Goal: Transaction & Acquisition: Purchase product/service

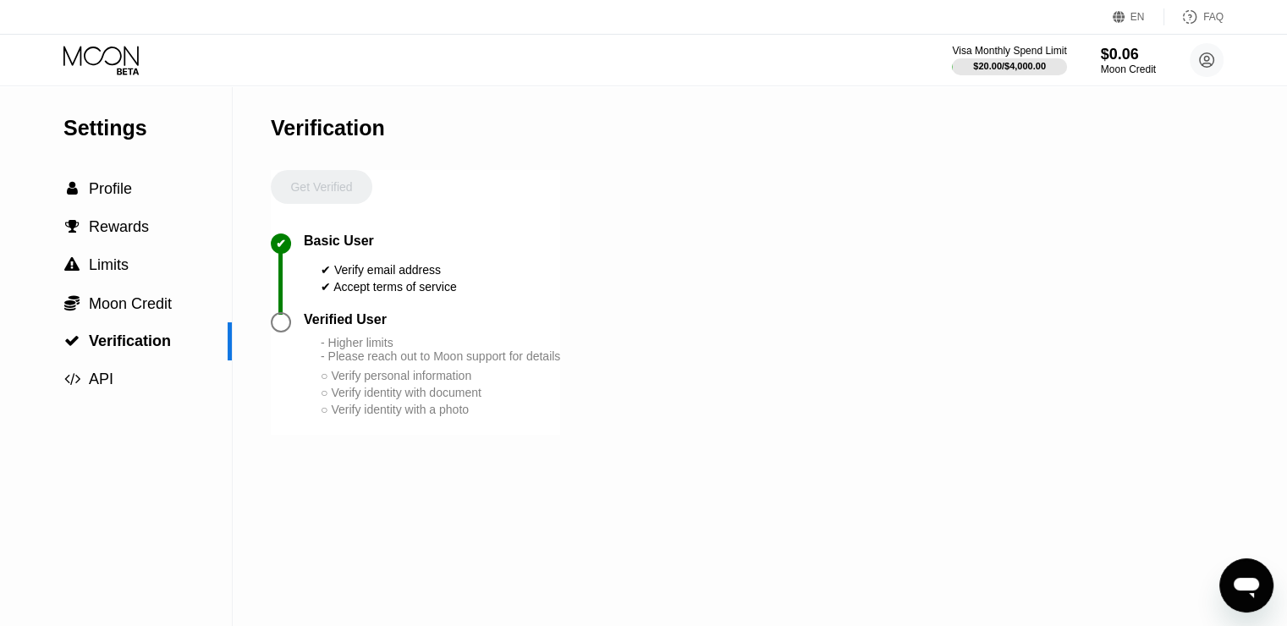
click at [133, 50] on icon at bounding box center [102, 61] width 79 height 30
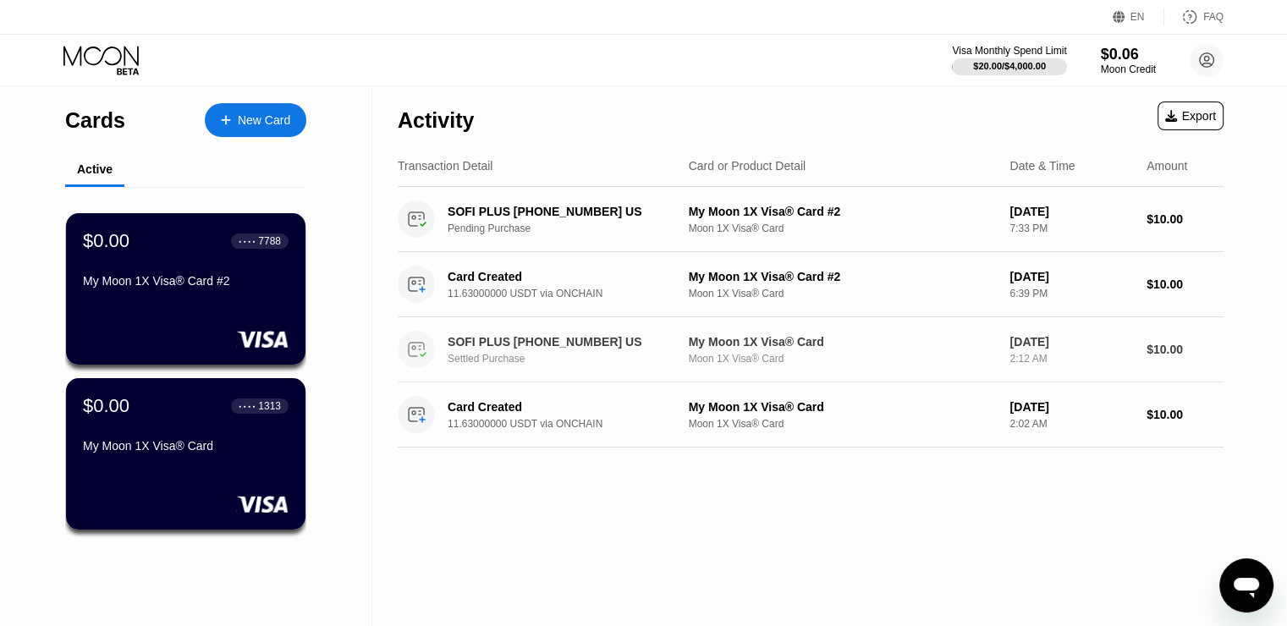
click at [482, 361] on div "Settled Purchase" at bounding box center [573, 359] width 250 height 12
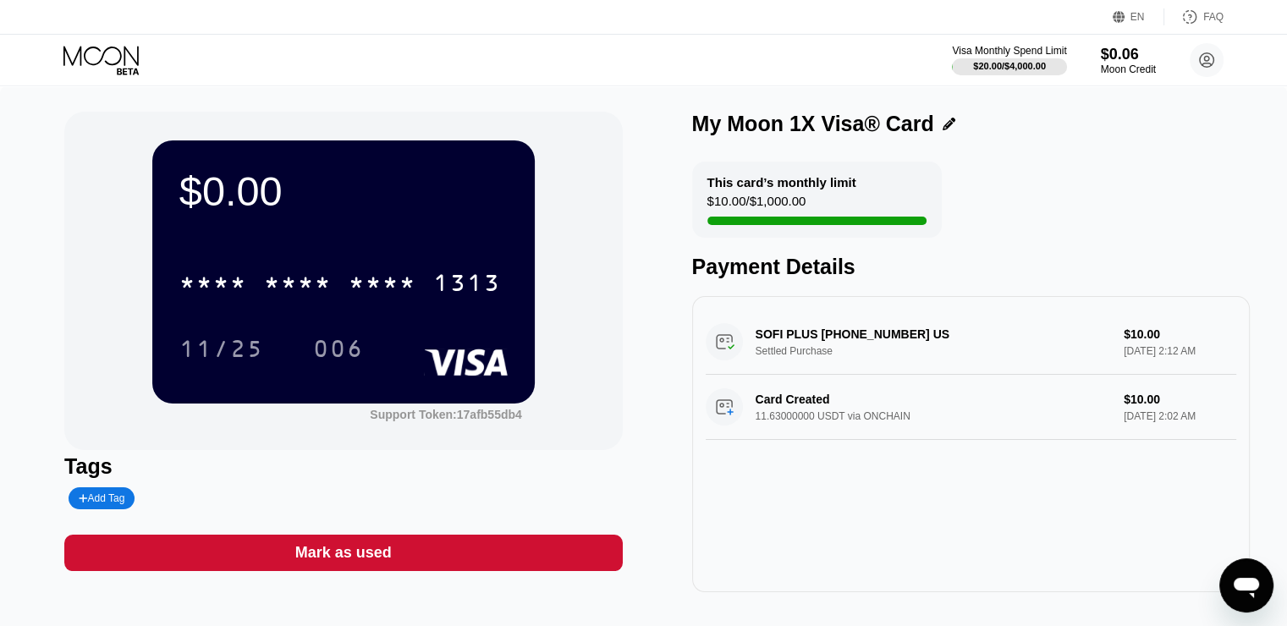
click at [827, 344] on div "SOFI PLUS [PHONE_NUMBER] US Settled Purchase $10.00 [DATE] 2:12 AM" at bounding box center [971, 342] width 531 height 65
click at [994, 335] on div "SOFI PLUS [PHONE_NUMBER] US Settled Purchase $10.00 [DATE] 2:12 AM" at bounding box center [971, 342] width 531 height 65
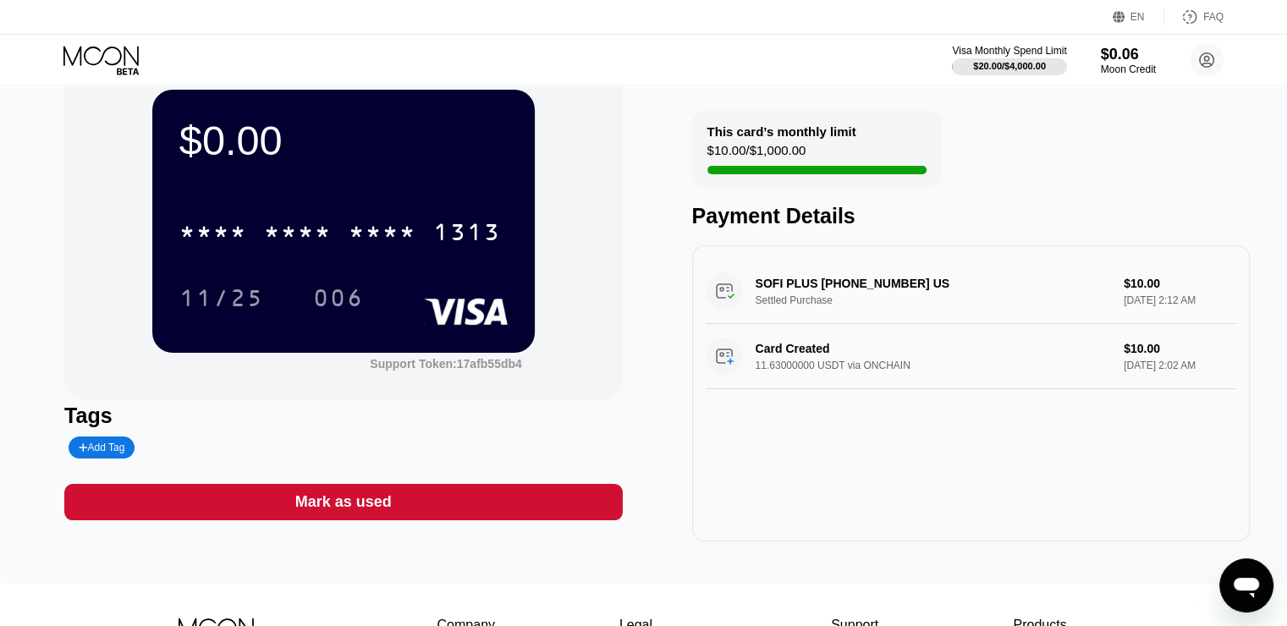
scroll to position [20, 0]
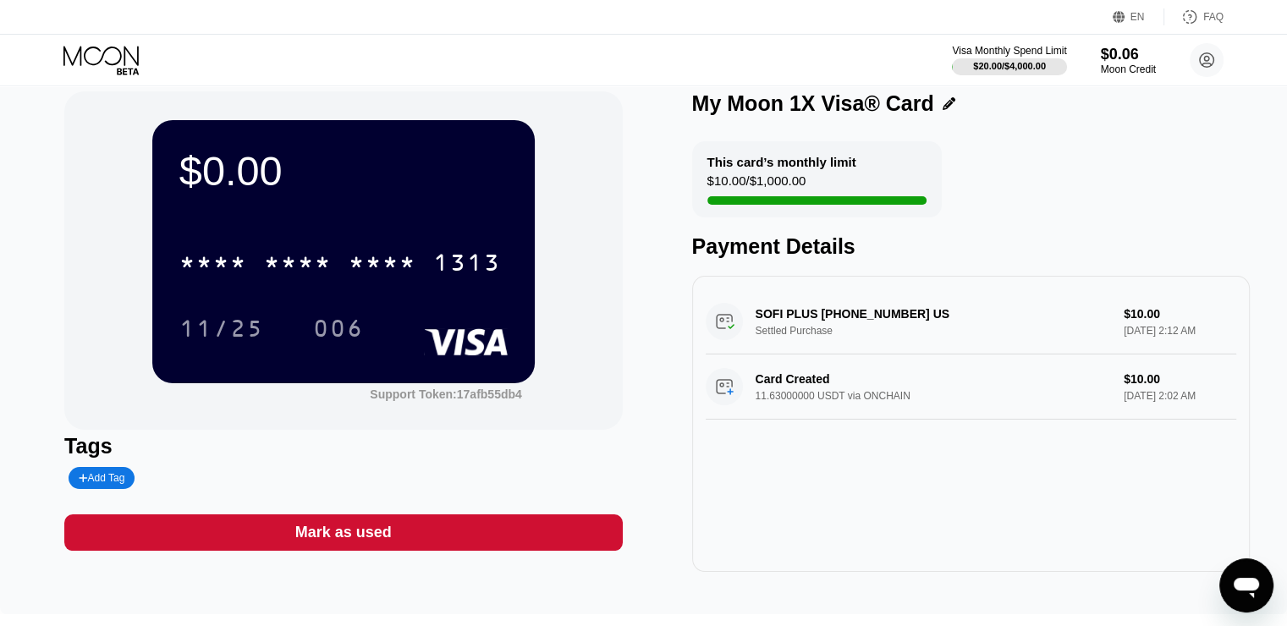
click at [1198, 328] on div "SOFI PLUS [PHONE_NUMBER] US Settled Purchase $10.00 [DATE] 2:12 AM" at bounding box center [971, 321] width 531 height 65
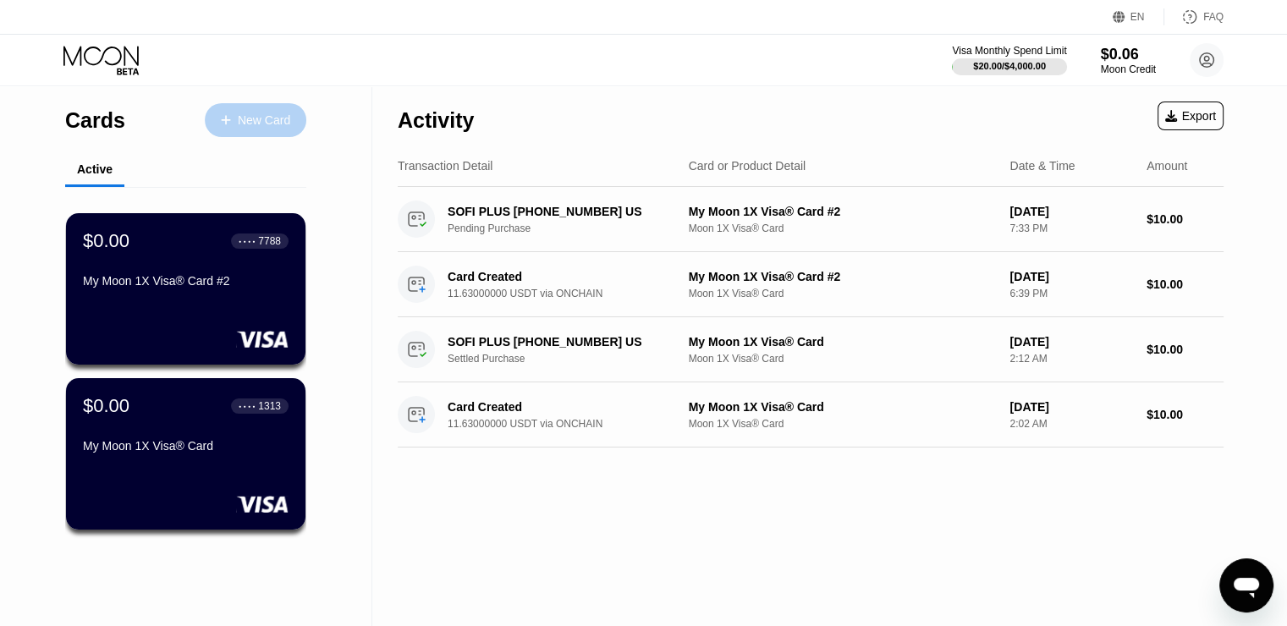
click at [283, 119] on div "New Card" at bounding box center [264, 120] width 52 height 14
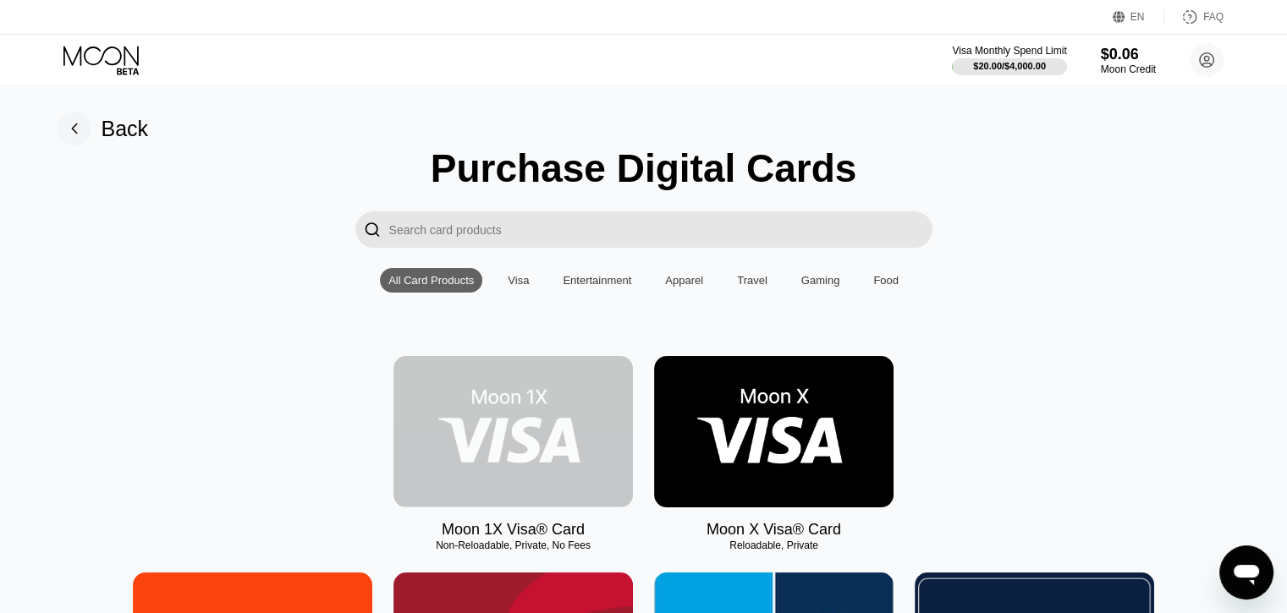
click at [531, 433] on img at bounding box center [512, 431] width 239 height 151
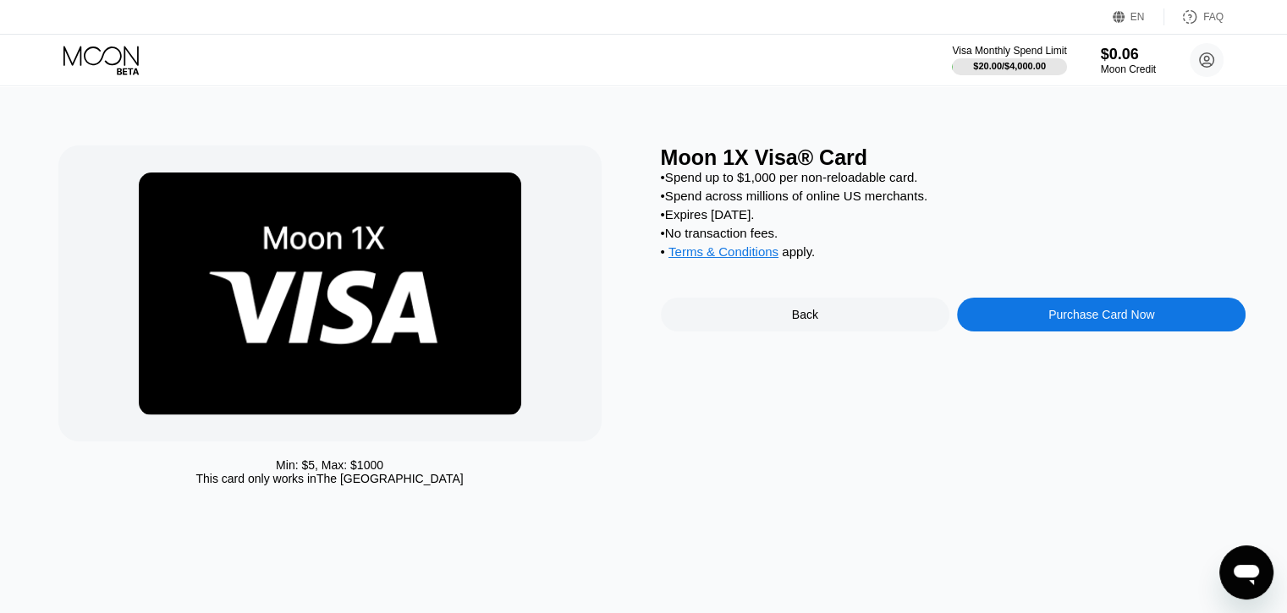
click at [1103, 322] on div "Purchase Card Now" at bounding box center [1101, 315] width 106 height 14
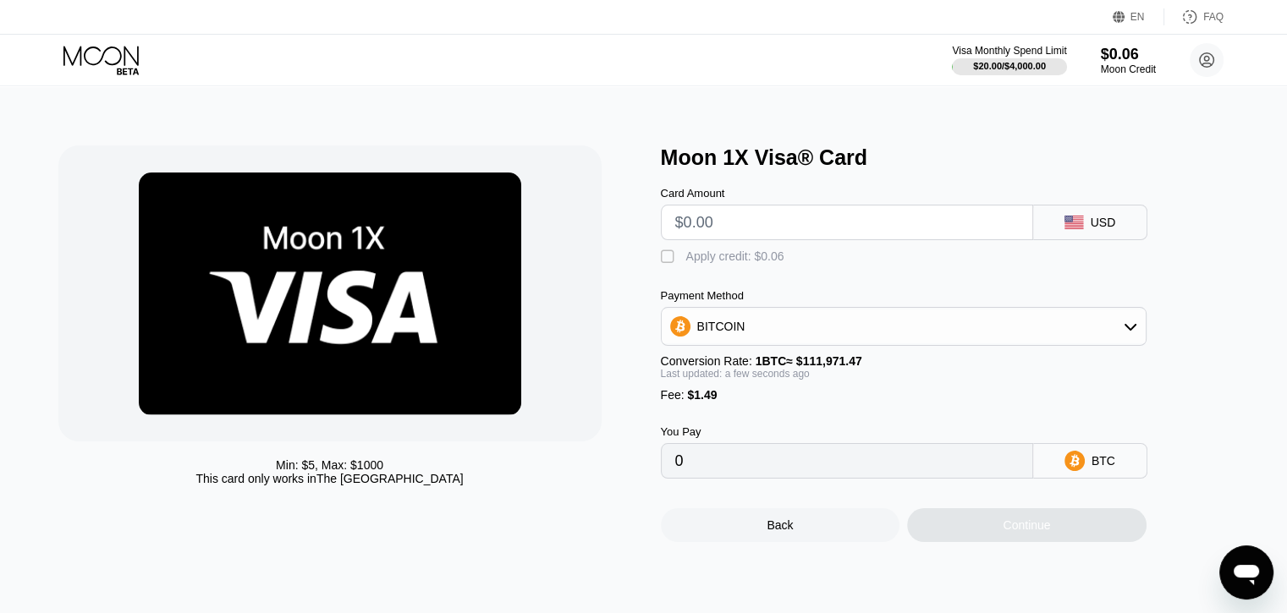
click at [835, 338] on div "BITCOIN" at bounding box center [904, 327] width 484 height 34
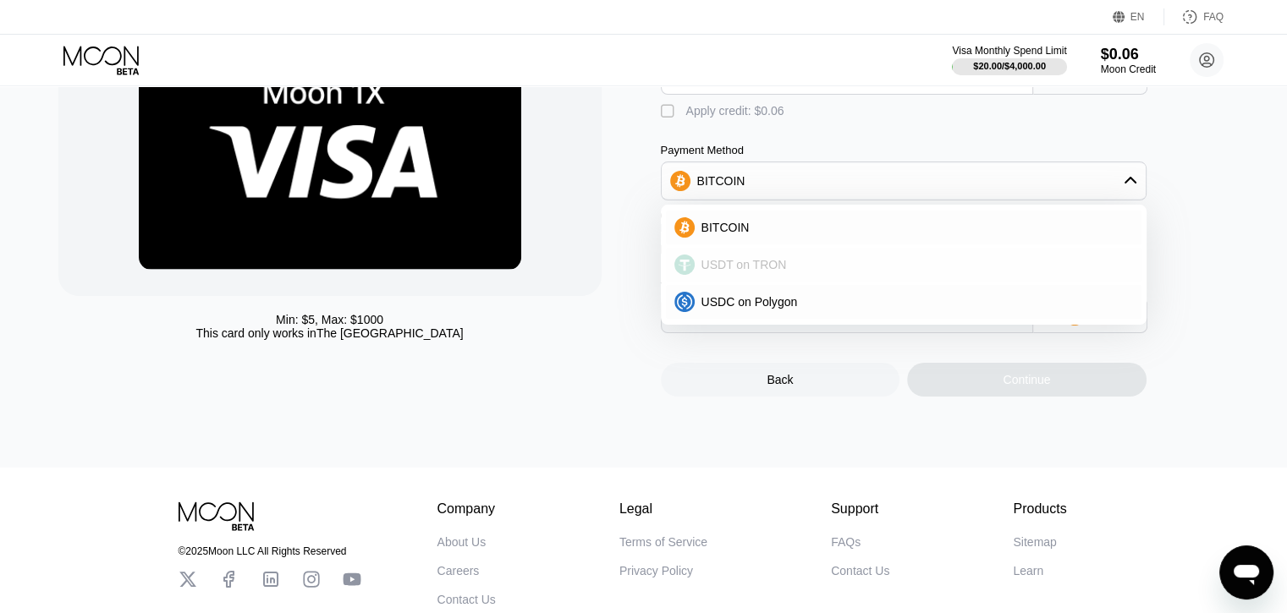
scroll to position [169, 0]
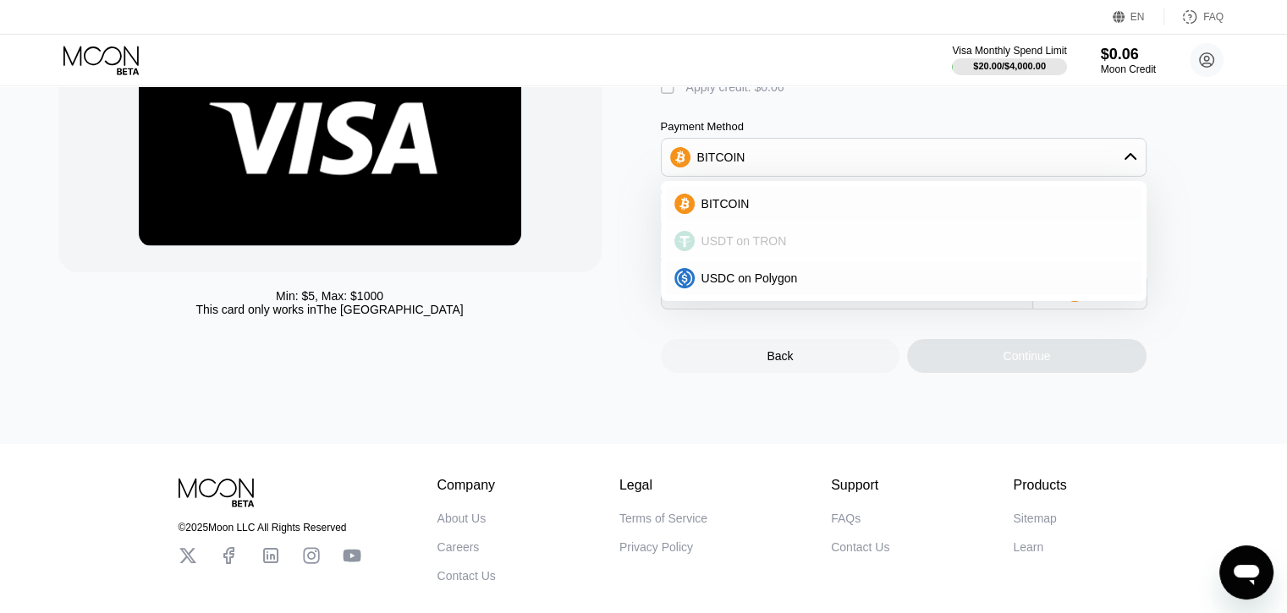
click at [757, 239] on div "USDT on TRON" at bounding box center [904, 241] width 476 height 34
type input "0.00"
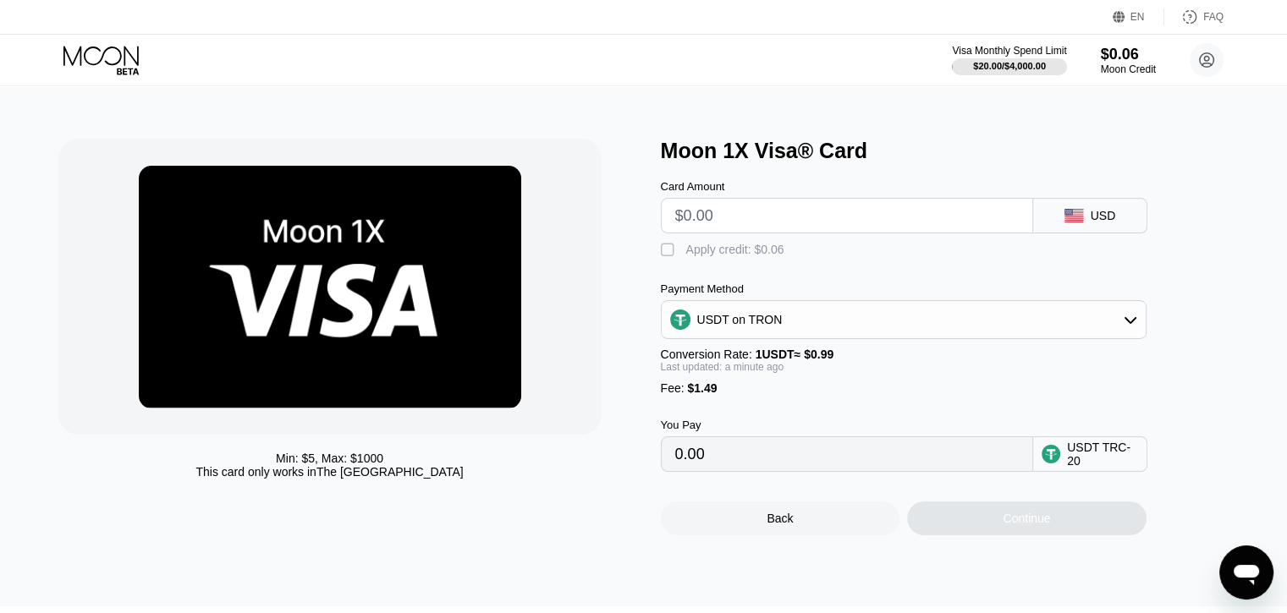
scroll to position [0, 0]
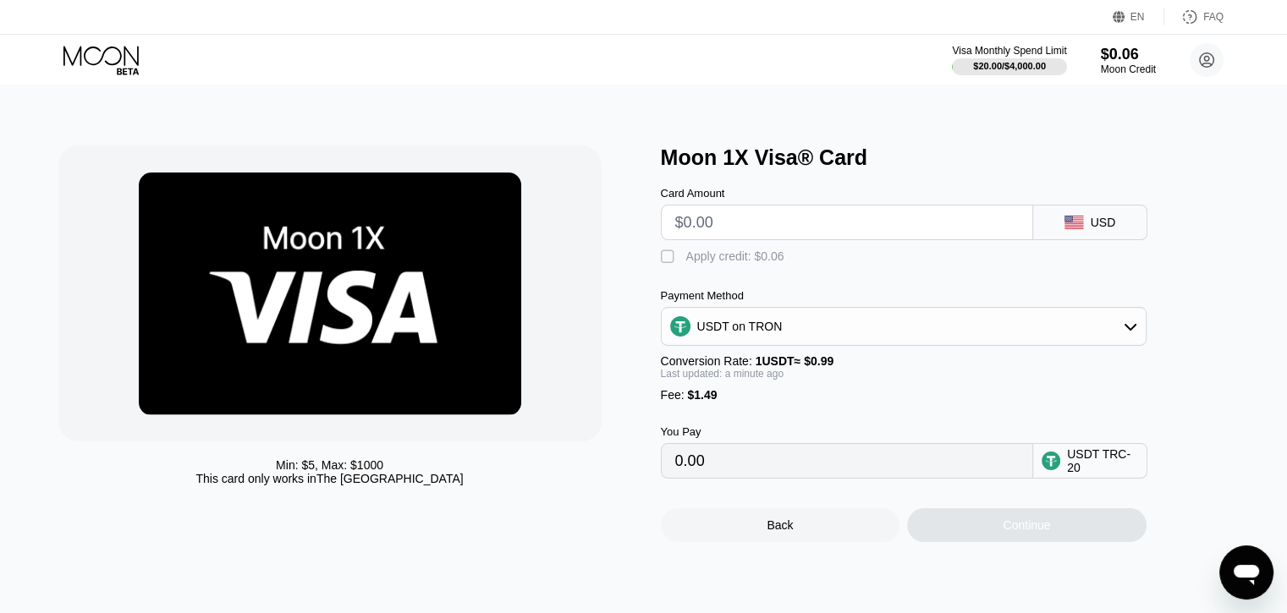
click at [704, 200] on div "Card Amount" at bounding box center [847, 193] width 372 height 13
click at [714, 230] on input "text" at bounding box center [847, 223] width 344 height 34
type input "$1"
type input "2.52"
type input "$10"
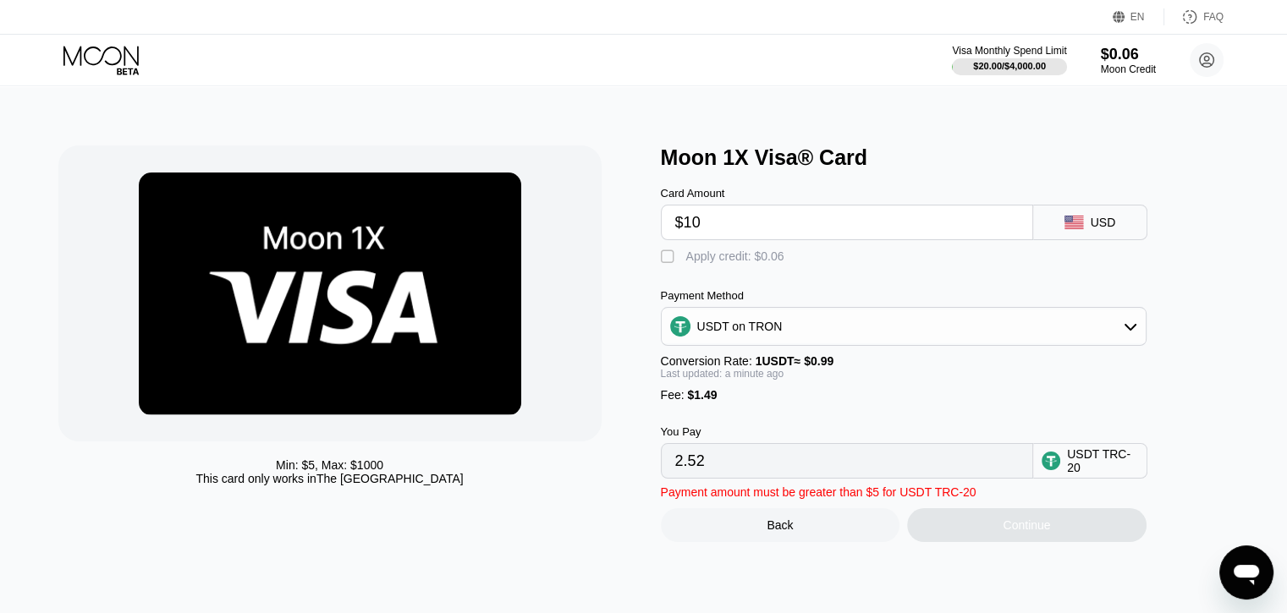
type input "11.61"
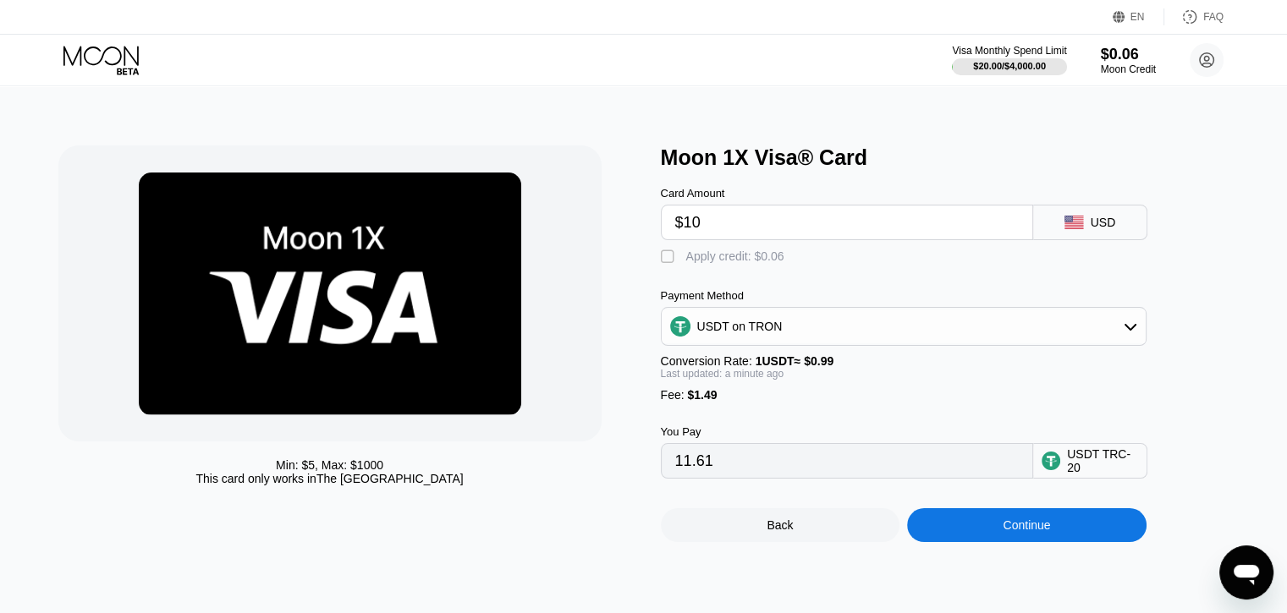
type input "$10"
click at [669, 265] on div "" at bounding box center [669, 257] width 17 height 17
click at [669, 265] on div "" at bounding box center [669, 257] width 17 height 17
click at [669, 265] on div "" at bounding box center [669, 257] width 17 height 17
click at [669, 265] on div "" at bounding box center [669, 257] width 17 height 17
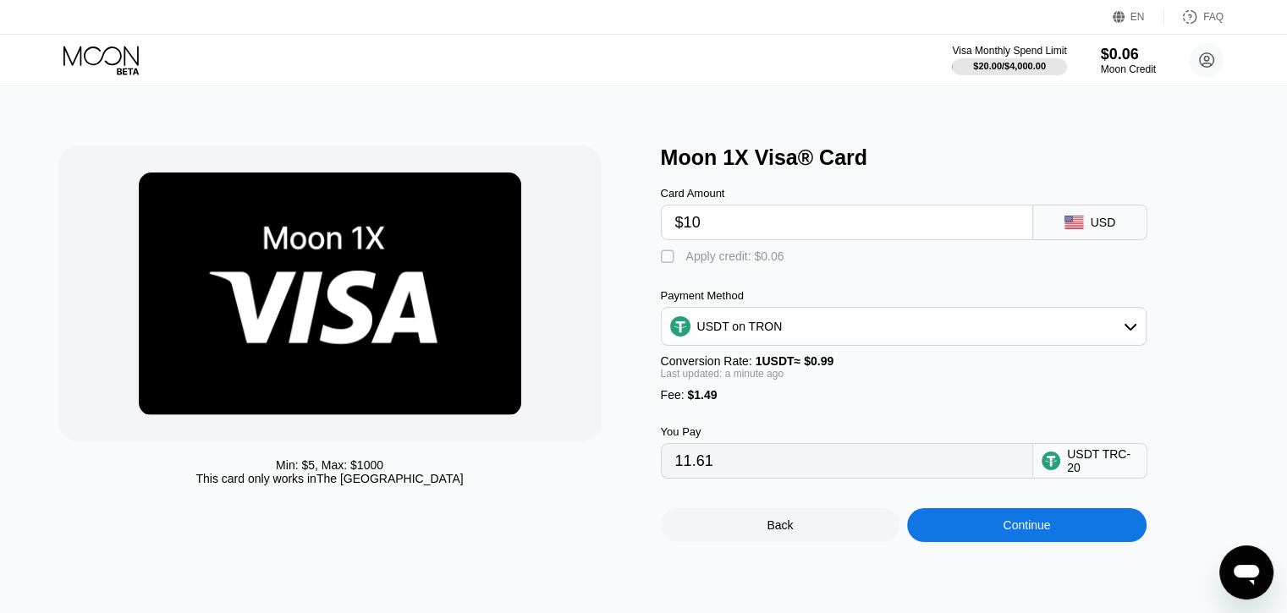
click at [669, 265] on div "" at bounding box center [669, 257] width 17 height 17
click at [669, 265] on div "" at bounding box center [669, 257] width 17 height 17
type input "11.61"
click at [990, 542] on div "Continue" at bounding box center [1026, 526] width 239 height 34
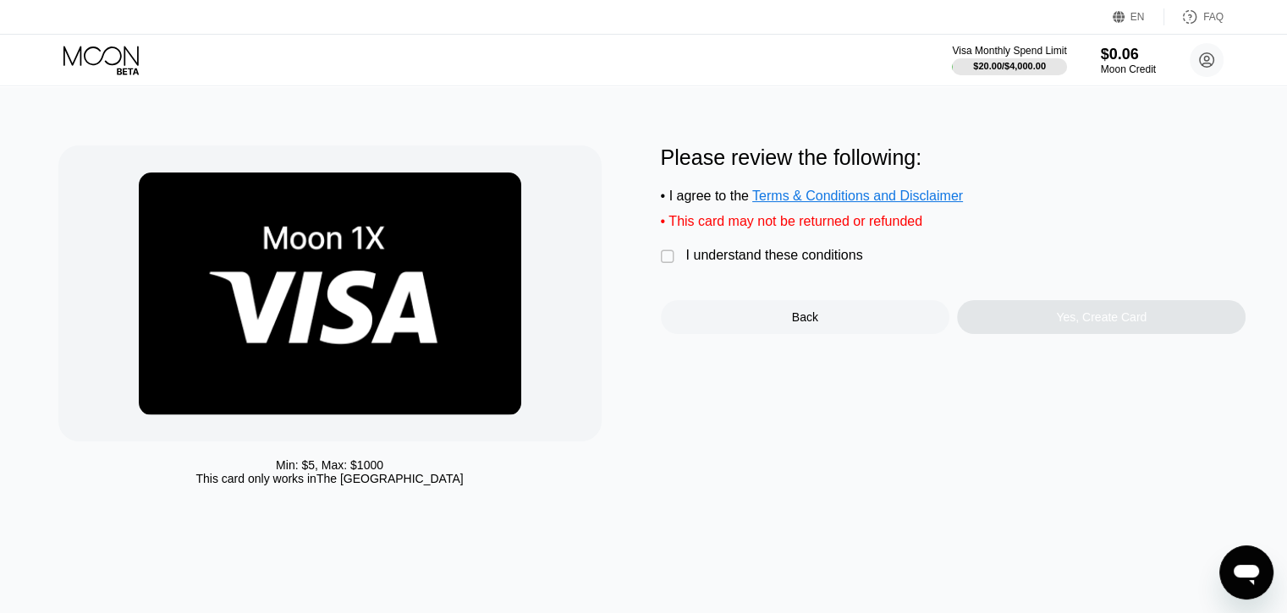
click at [677, 266] on div "" at bounding box center [669, 257] width 17 height 17
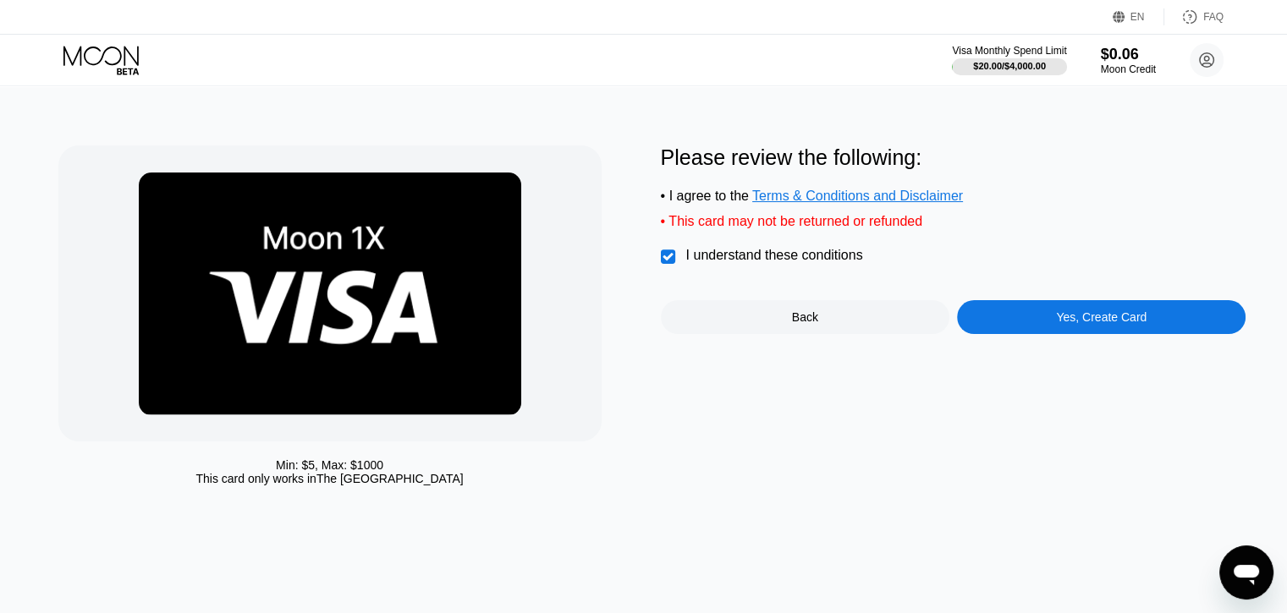
click at [1024, 332] on div "Yes, Create Card" at bounding box center [1101, 317] width 289 height 34
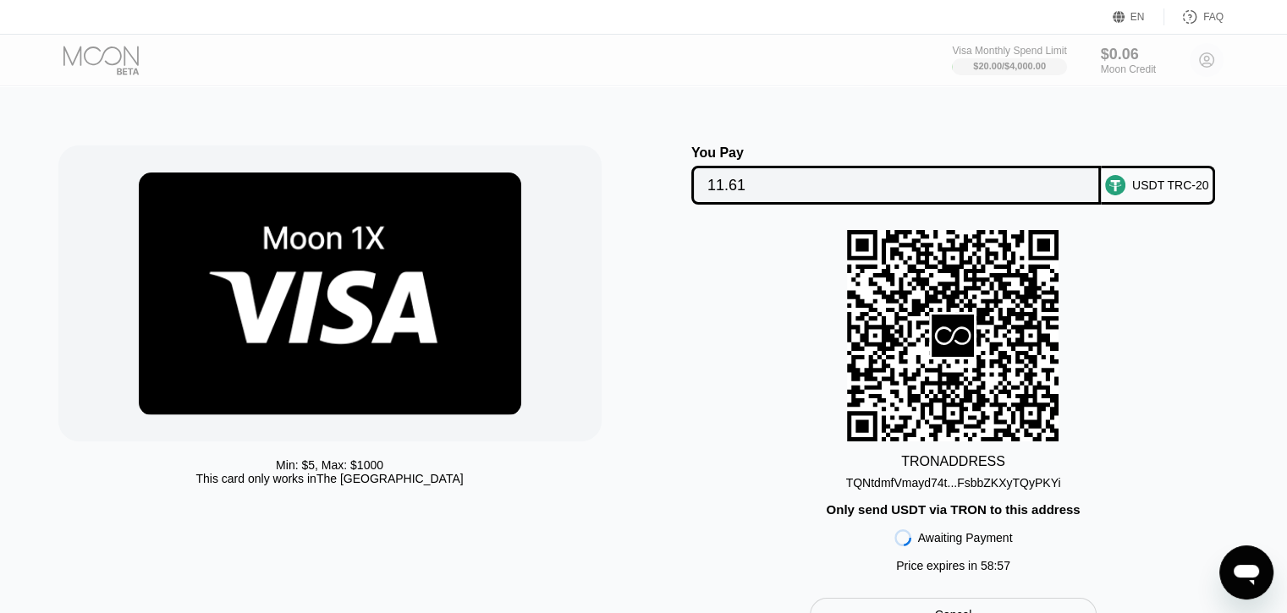
click at [935, 487] on div "TQNtdmfVmayd74t...FsbbZKXyTQyPKYi" at bounding box center [953, 483] width 215 height 14
